Goal: Task Accomplishment & Management: Use online tool/utility

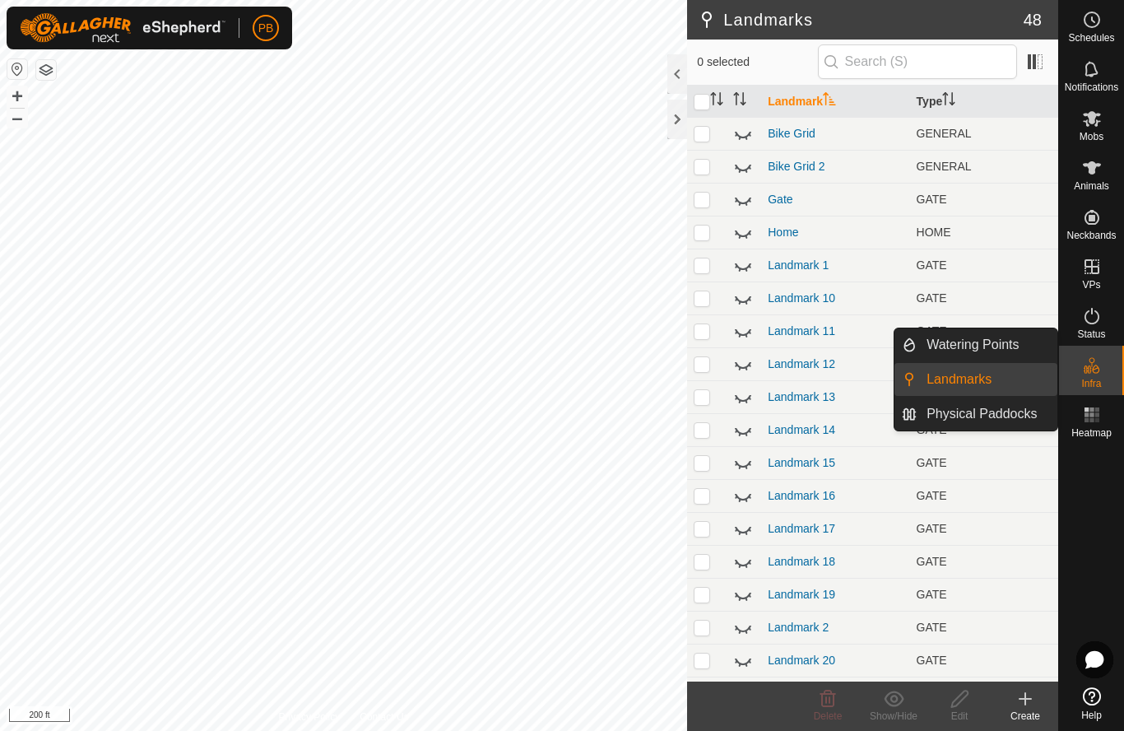
click at [987, 383] on span "Landmarks" at bounding box center [959, 379] width 65 height 20
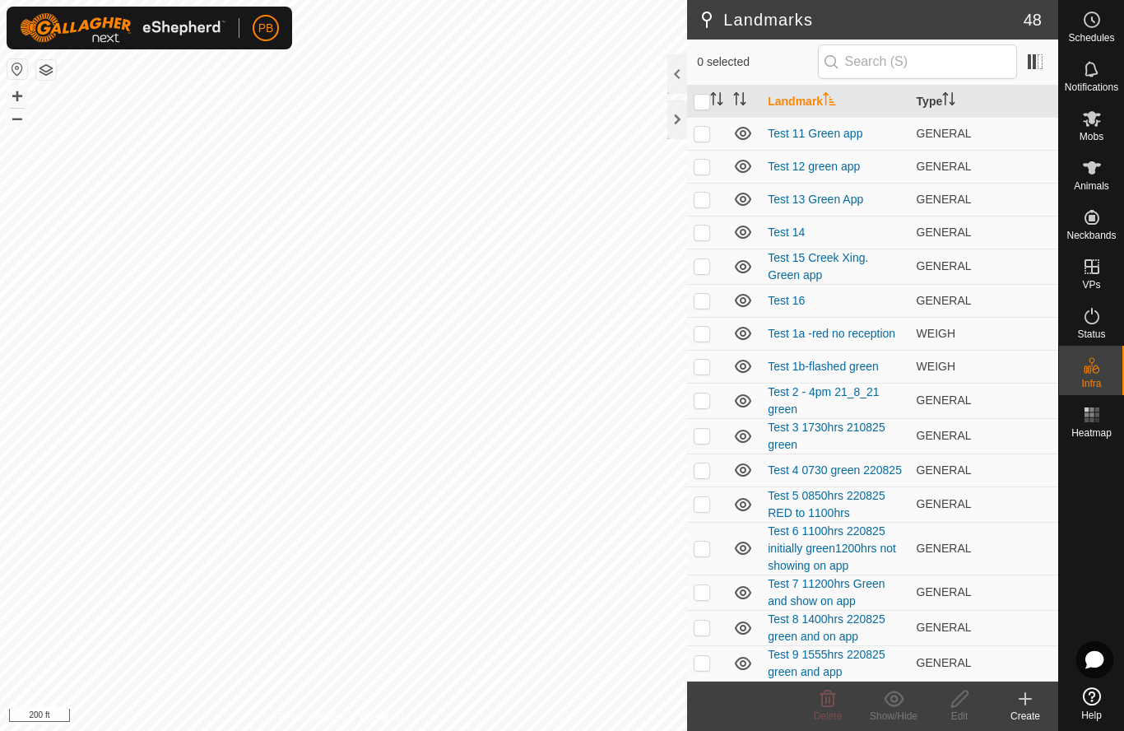
scroll to position [1056, 0]
click at [1025, 695] on icon at bounding box center [1025, 699] width 0 height 12
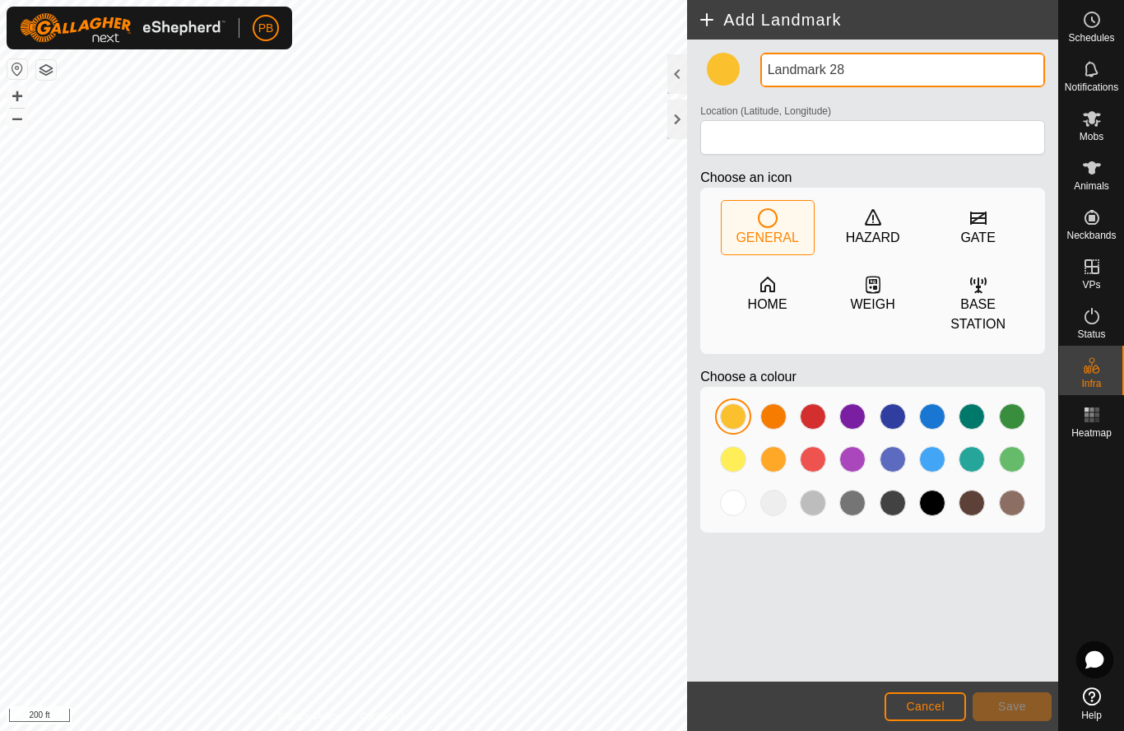
click at [855, 75] on input "Landmark 28" at bounding box center [902, 70] width 285 height 35
click at [860, 78] on input "Landmark 28" at bounding box center [902, 70] width 285 height 35
type input "L"
type input "Test 17"
click at [742, 504] on div at bounding box center [733, 503] width 26 height 26
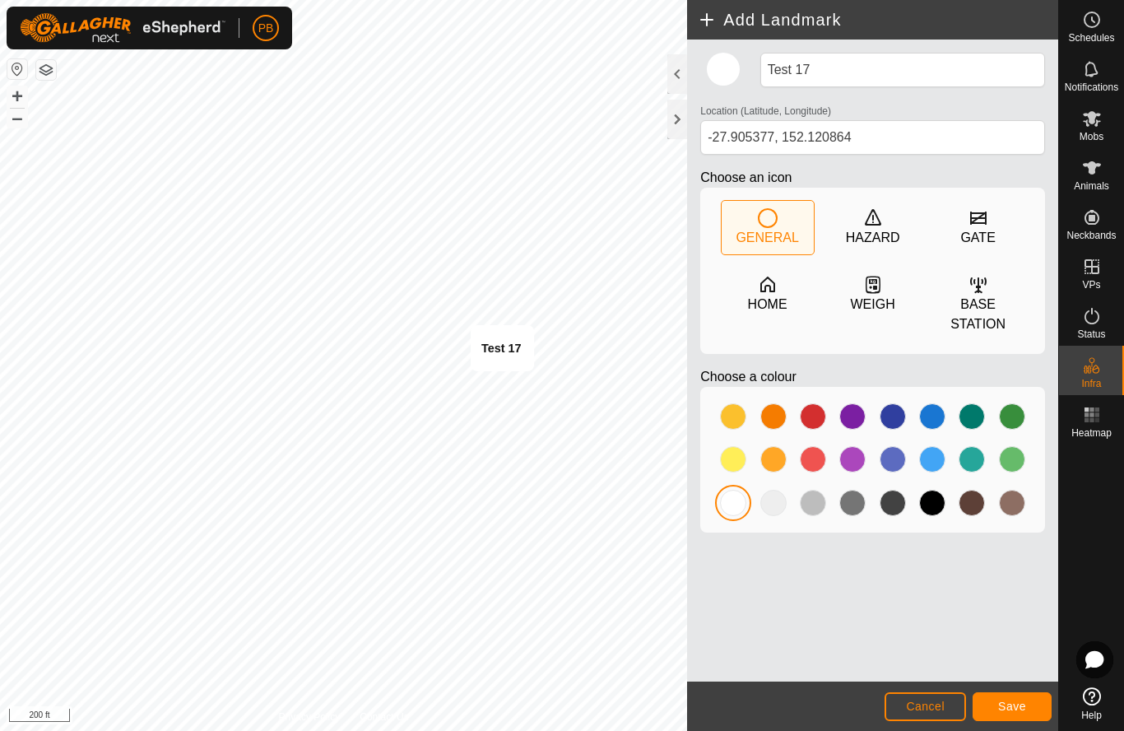
type input "-27.905466, 152.120781"
click at [1014, 704] on span "Save" at bounding box center [1012, 705] width 28 height 13
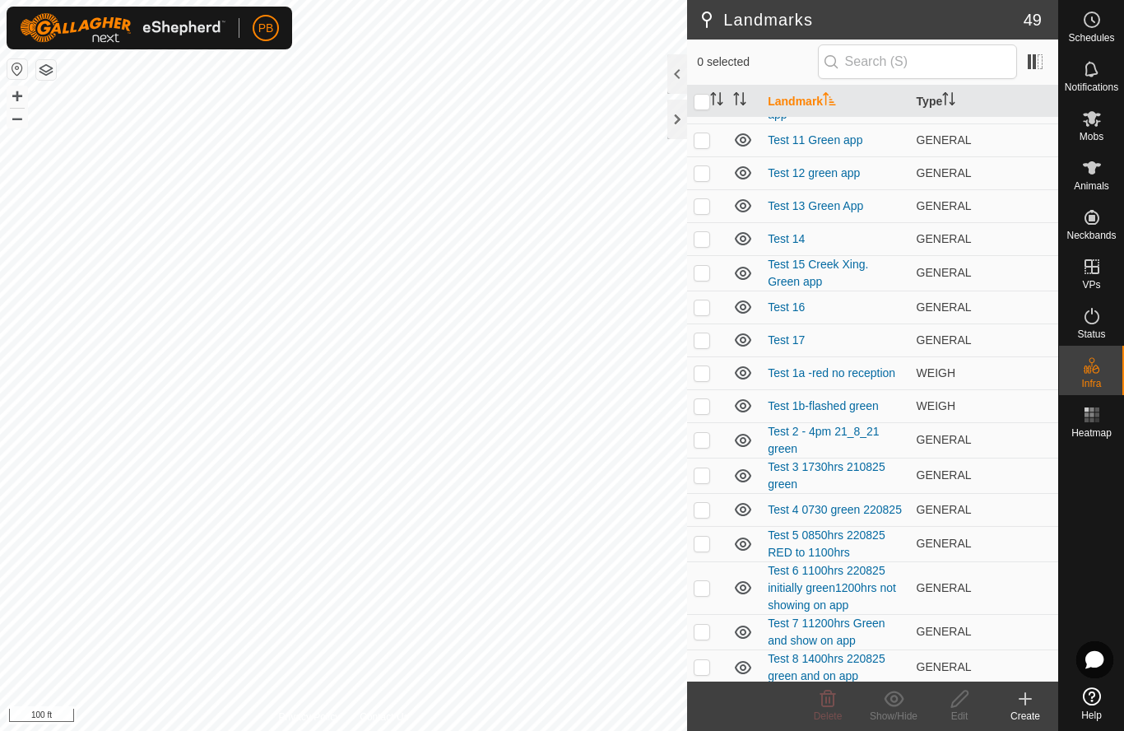
scroll to position [1051, 0]
click at [708, 339] on p-checkbox at bounding box center [702, 338] width 16 height 13
checkbox input "true"
click at [962, 703] on icon at bounding box center [960, 699] width 21 height 20
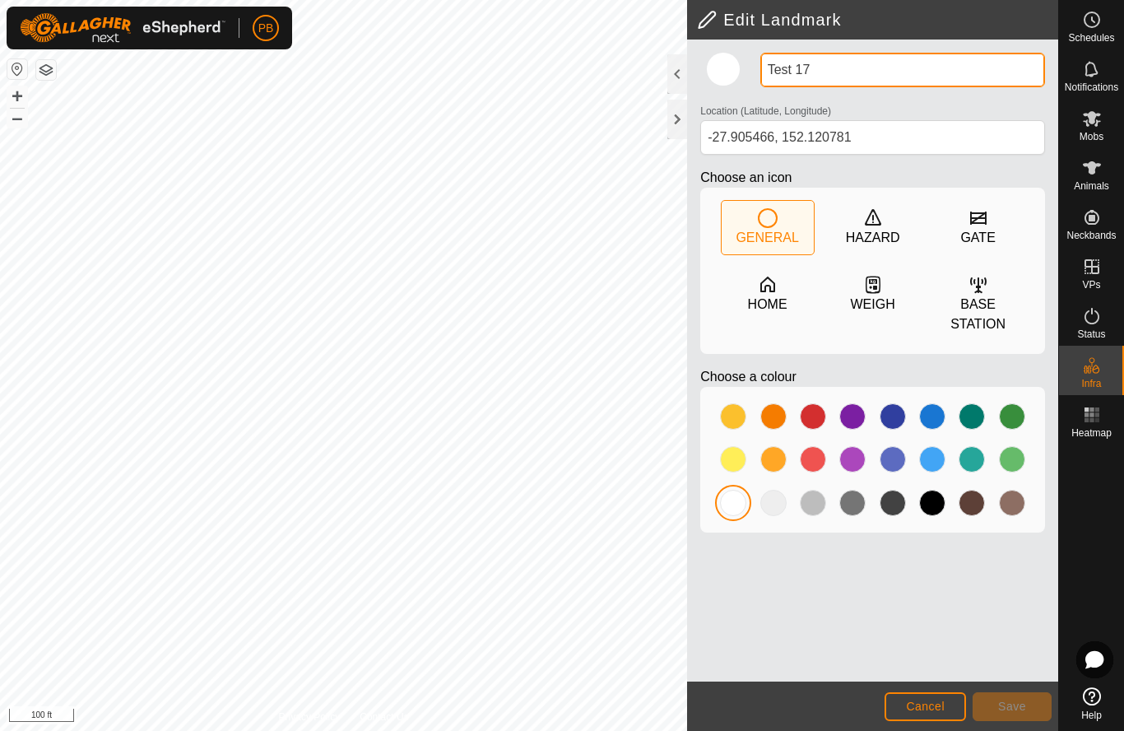
click at [867, 68] on input "Test 17" at bounding box center [902, 70] width 285 height 35
type input "Test 17 green and app immediately"
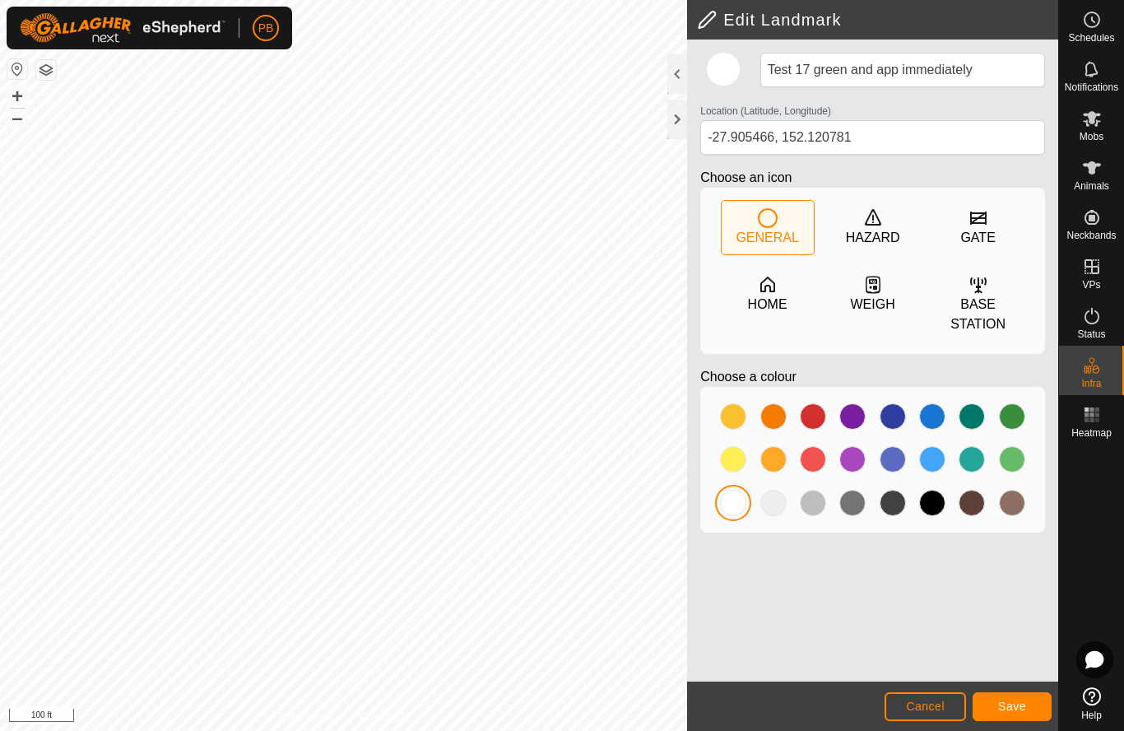
click at [1037, 704] on button "Save" at bounding box center [1012, 706] width 79 height 29
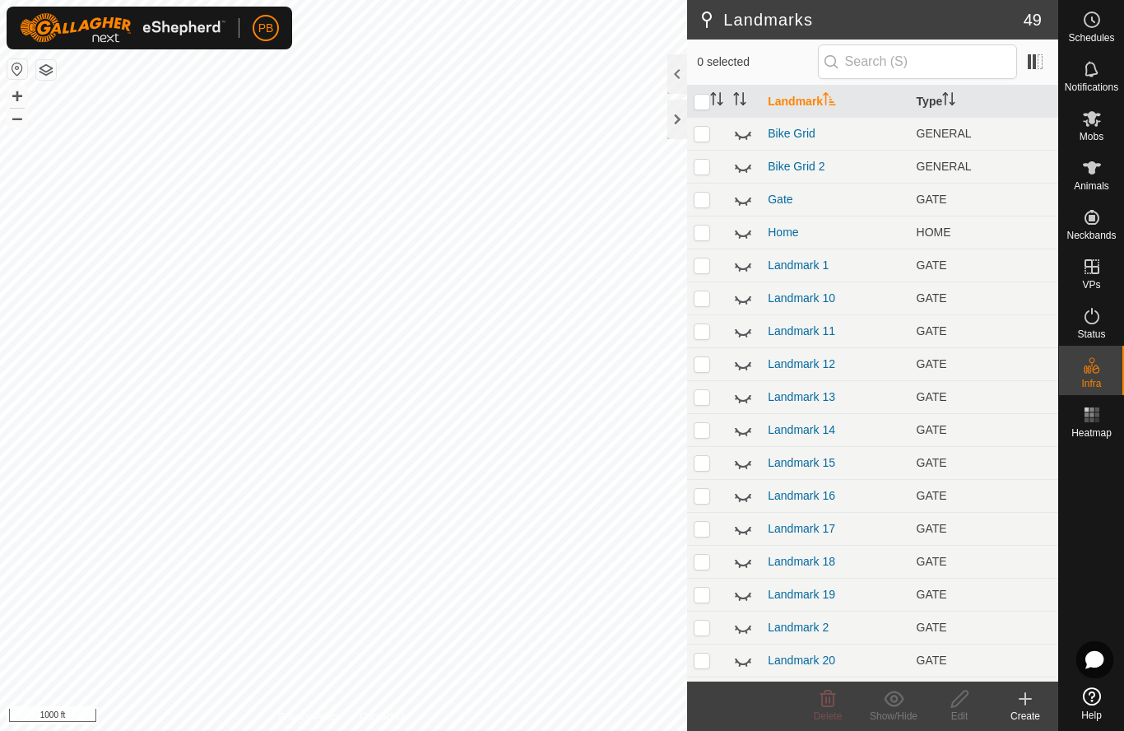
click at [1022, 700] on icon at bounding box center [1025, 699] width 20 height 20
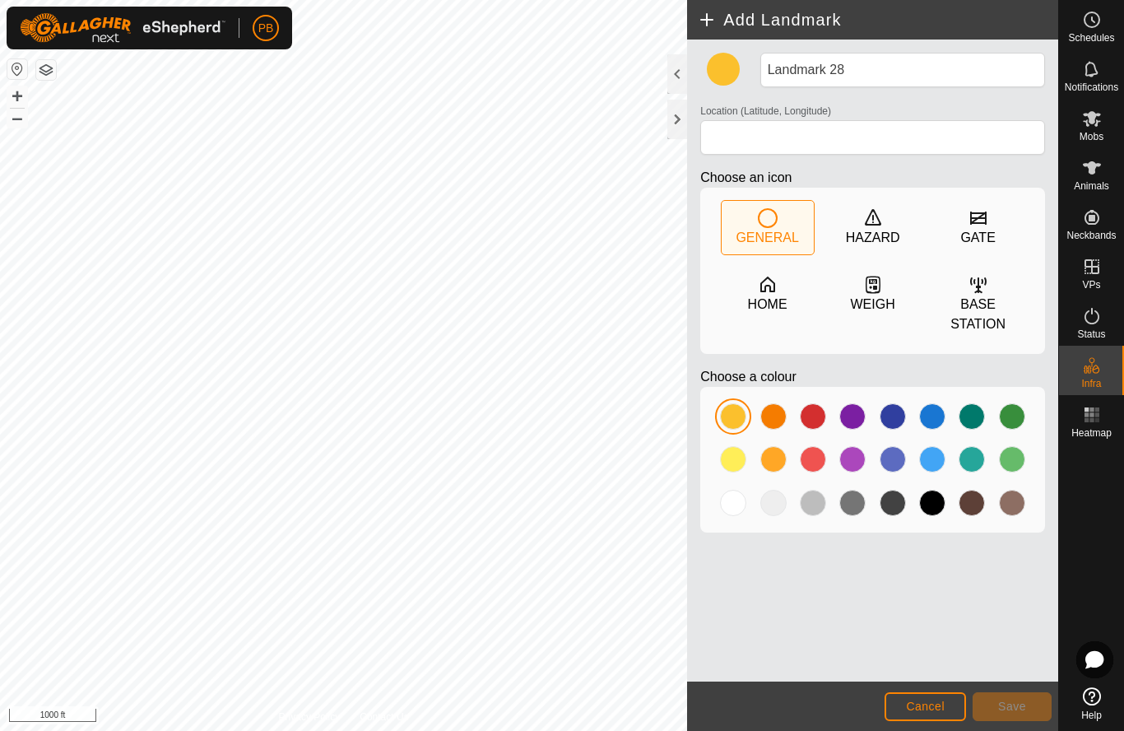
click at [741, 513] on div at bounding box center [733, 503] width 26 height 26
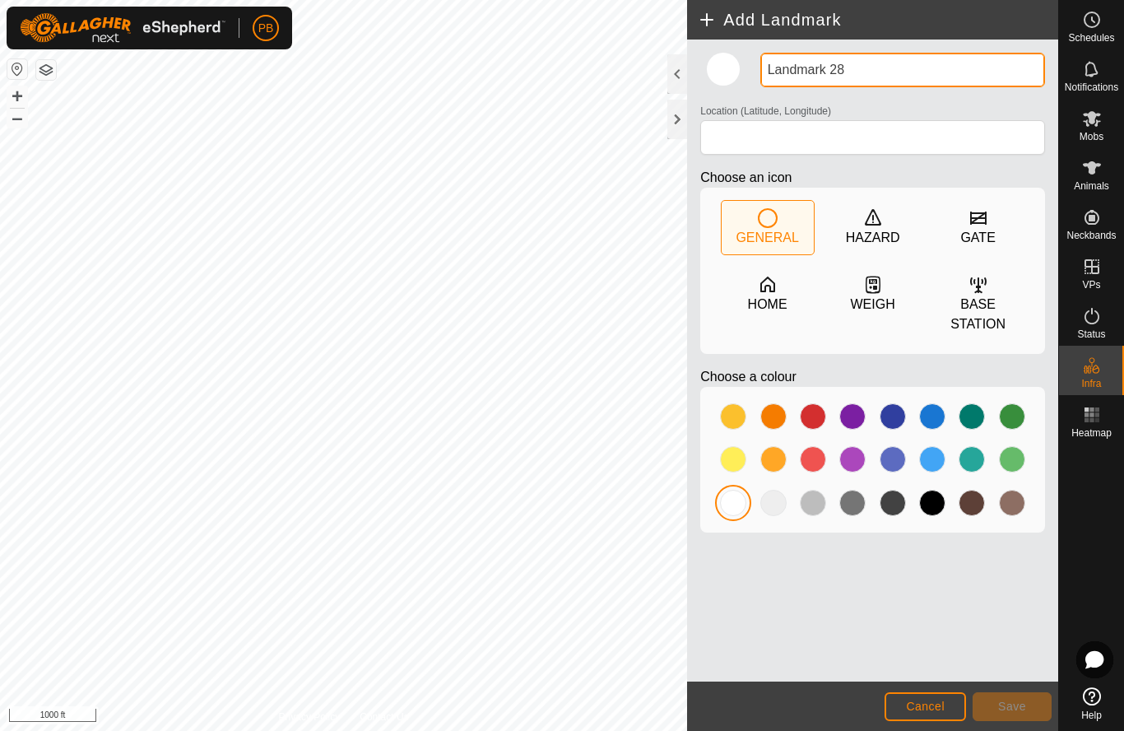
click at [860, 68] on input "Landmark 28" at bounding box center [902, 70] width 285 height 35
type input "L"
type input "Test 18"
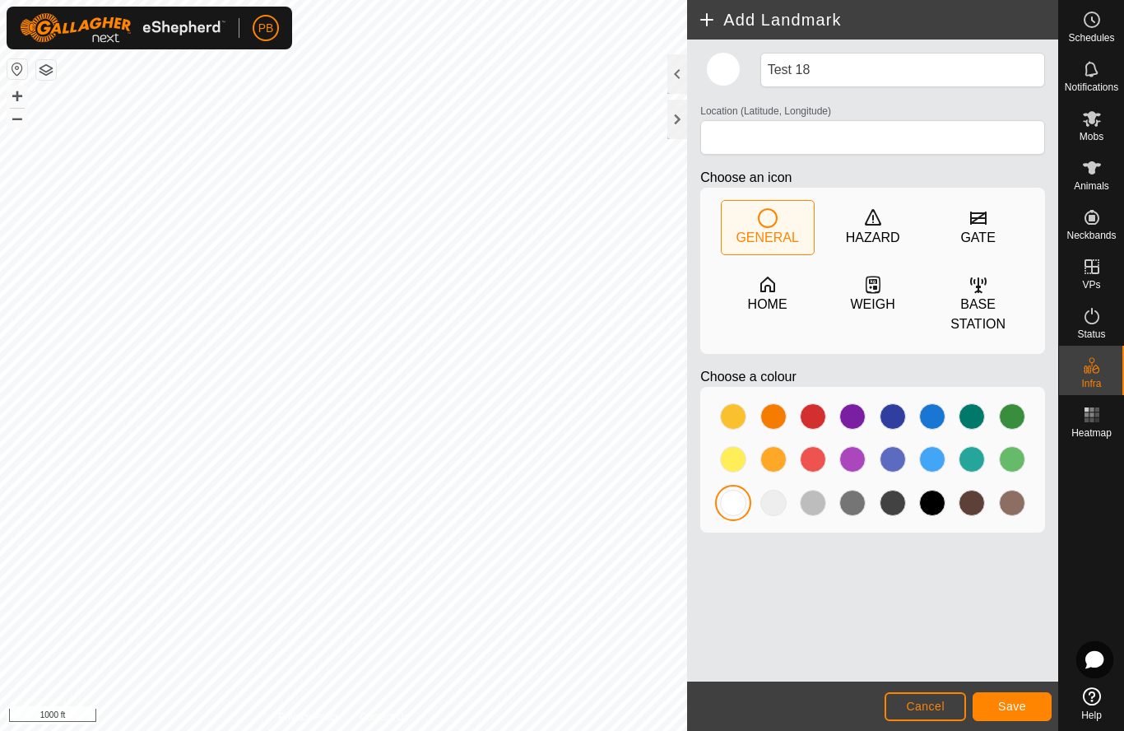
type input "-27.907254, 152.117057"
type input "Test 18"
click at [1022, 705] on span "Save" at bounding box center [1012, 705] width 28 height 13
